Goal: Information Seeking & Learning: Learn about a topic

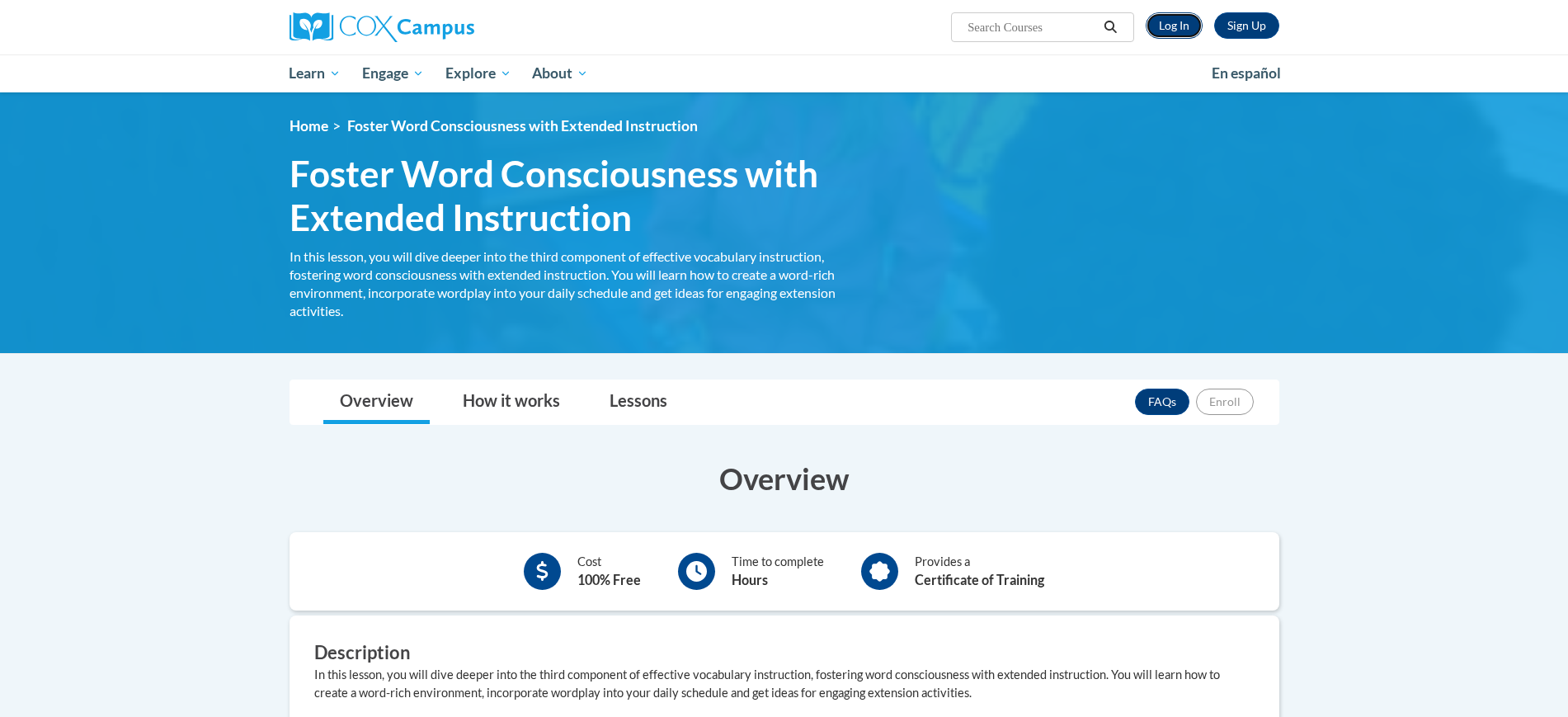
click at [1168, 26] on link "Log In" at bounding box center [1175, 25] width 57 height 26
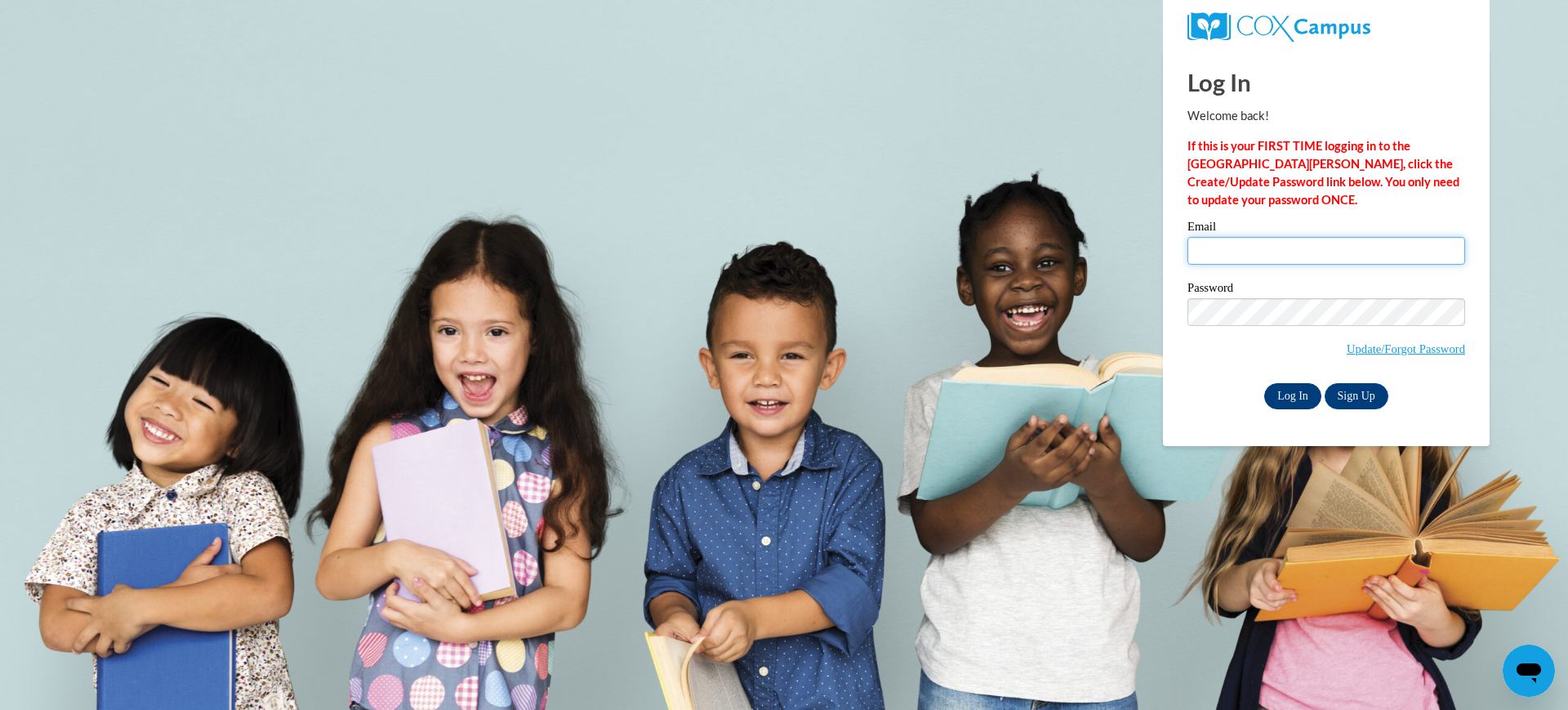
type input "patriciaspight@gmail.com"
click at [1292, 388] on input "Log In" at bounding box center [1292, 396] width 57 height 26
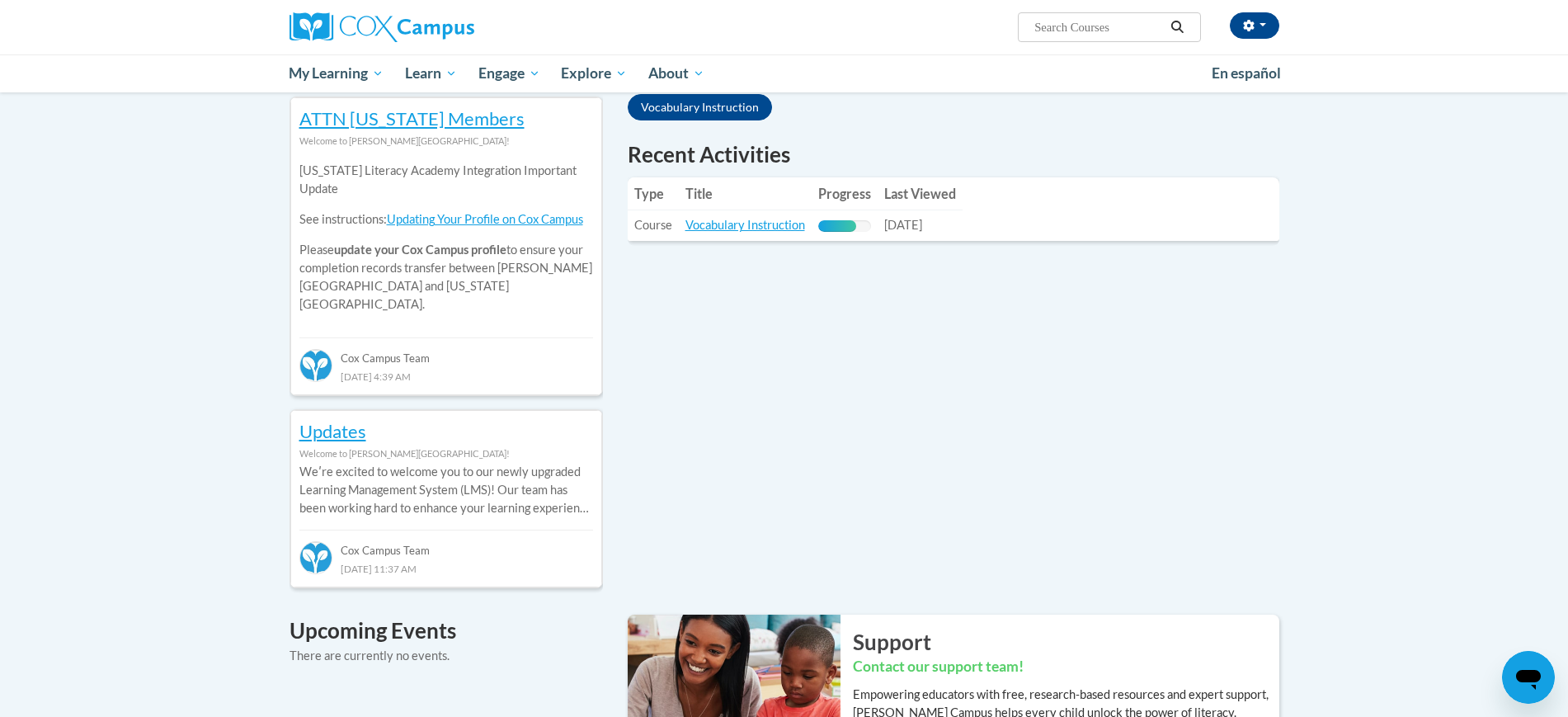
scroll to position [550, 0]
click at [758, 228] on link "Vocabulary Instruction" at bounding box center [745, 223] width 120 height 14
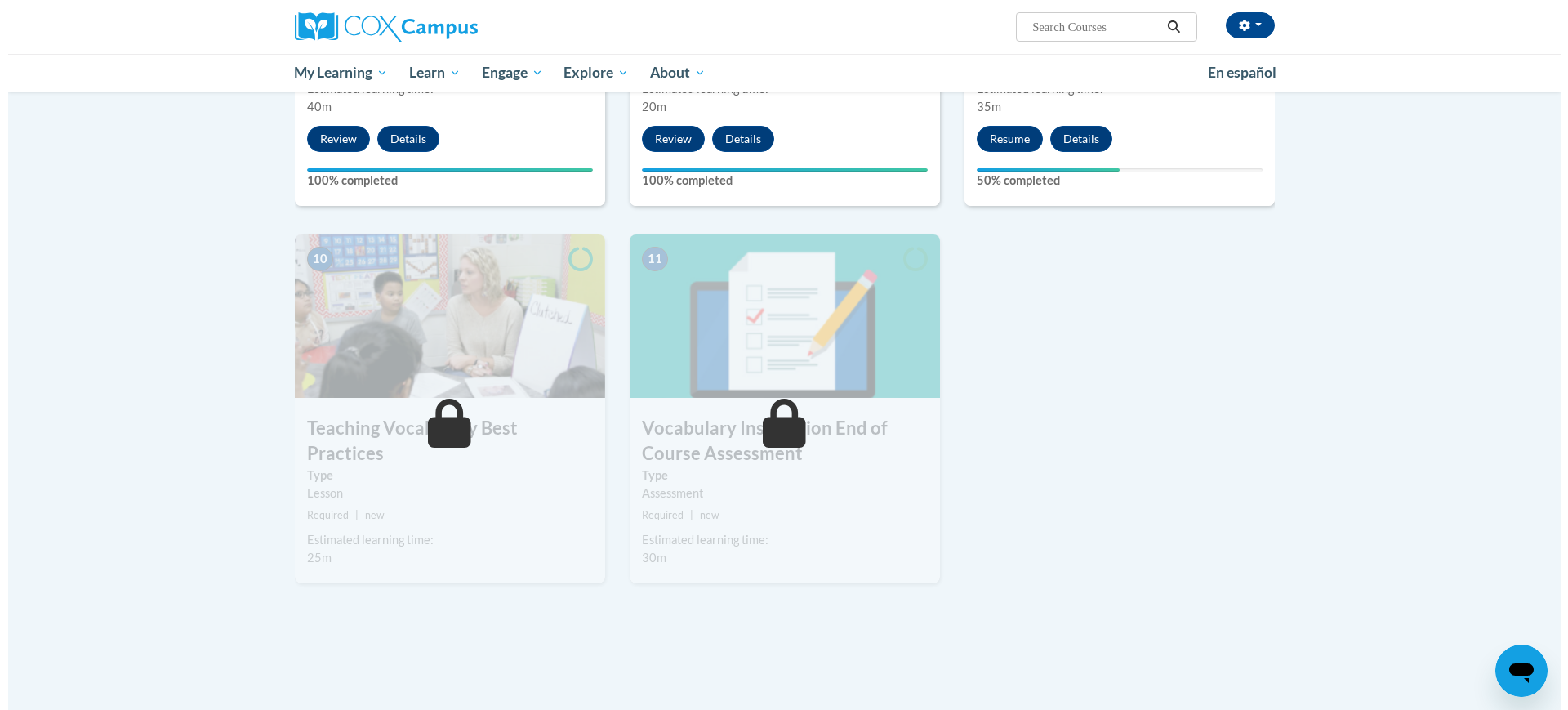
scroll to position [1576, 0]
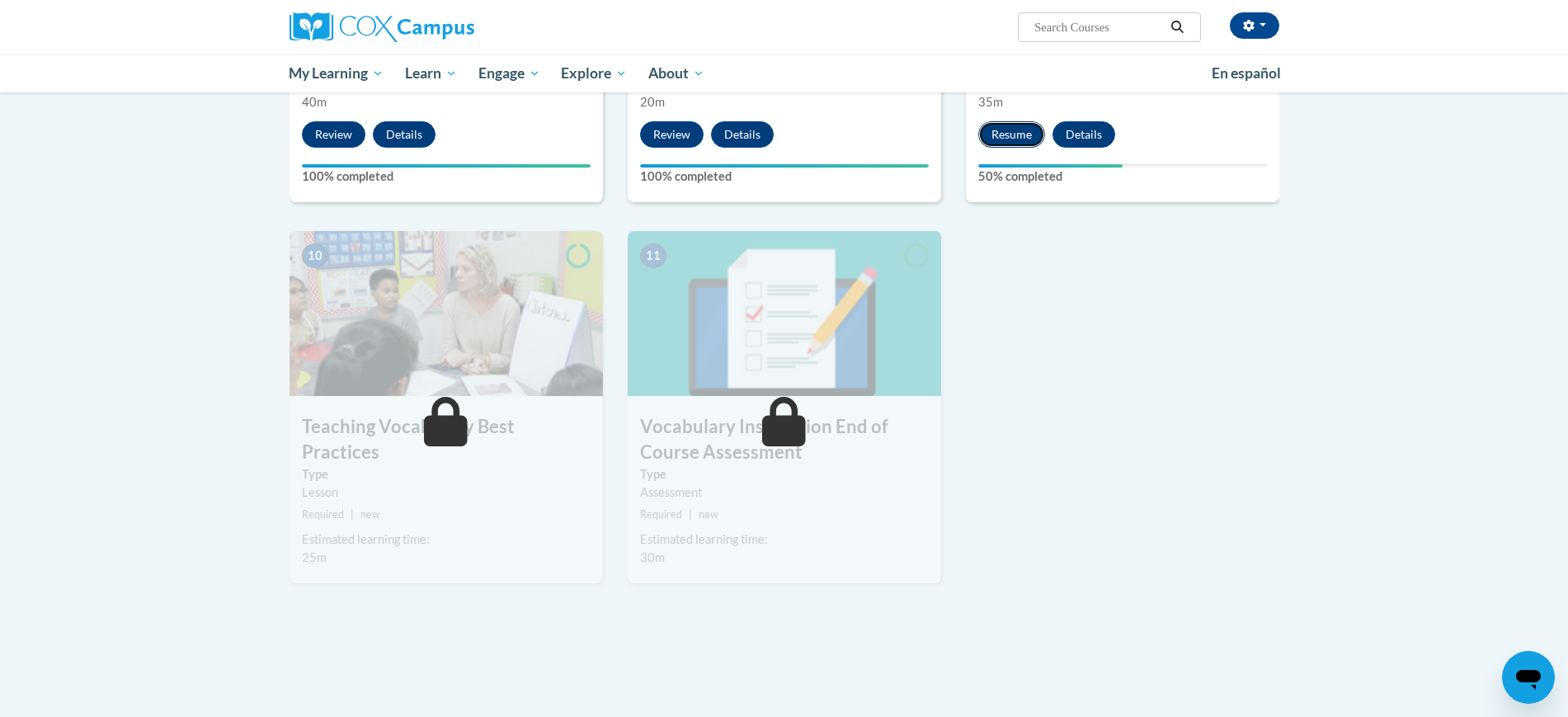
click at [1009, 125] on button "Resume" at bounding box center [1011, 134] width 66 height 26
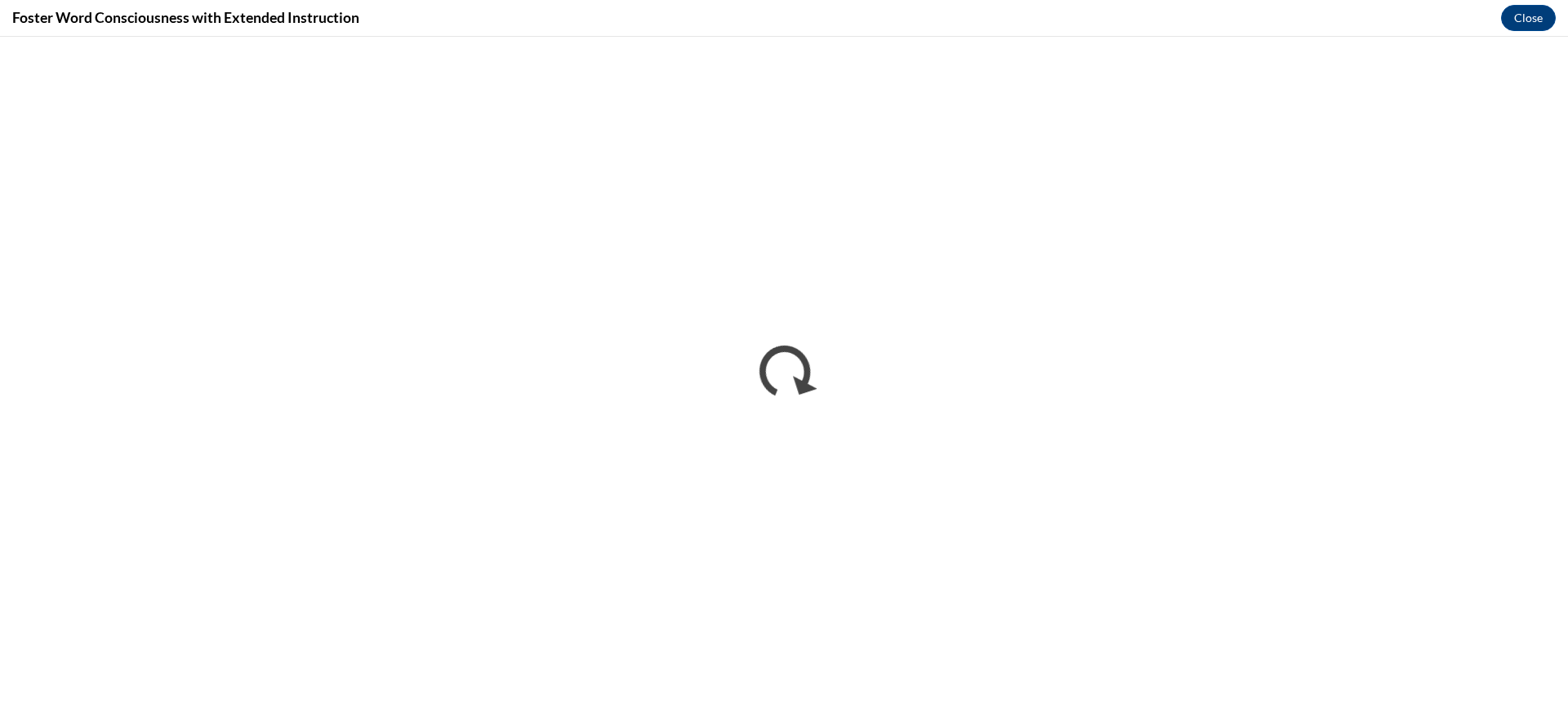
scroll to position [0, 0]
